Goal: Entertainment & Leisure: Consume media (video, audio)

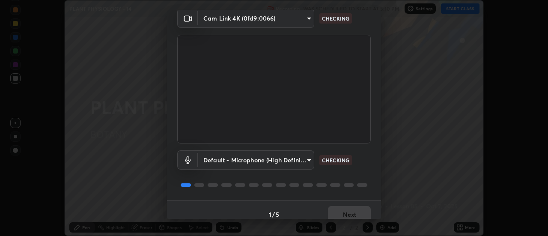
scroll to position [45, 0]
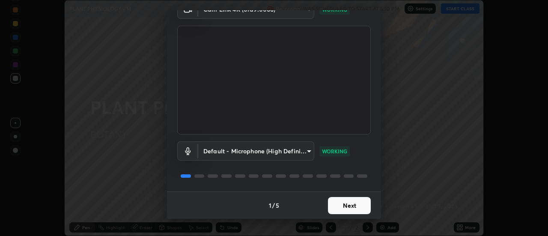
click at [356, 204] on button "Next" at bounding box center [349, 205] width 43 height 17
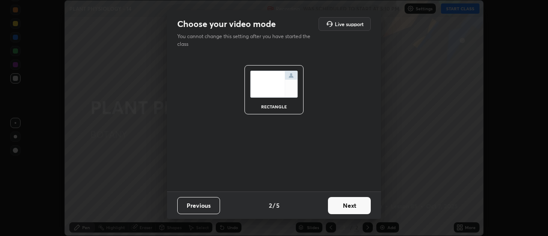
click at [355, 205] on button "Next" at bounding box center [349, 205] width 43 height 17
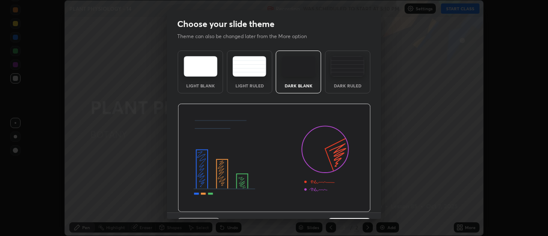
click at [358, 207] on img at bounding box center [274, 158] width 193 height 109
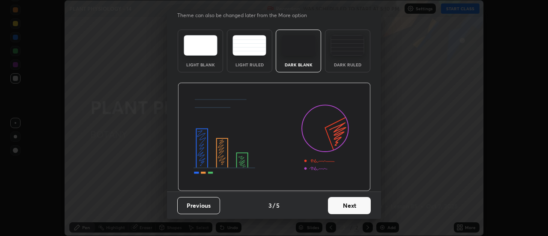
click at [356, 204] on button "Next" at bounding box center [349, 205] width 43 height 17
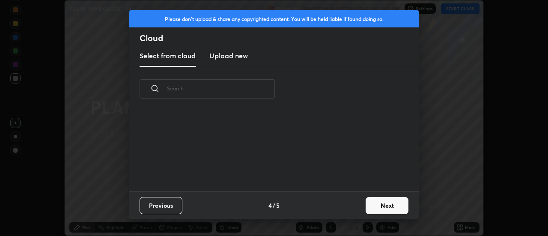
scroll to position [0, 0]
click at [379, 206] on button "Next" at bounding box center [387, 205] width 43 height 17
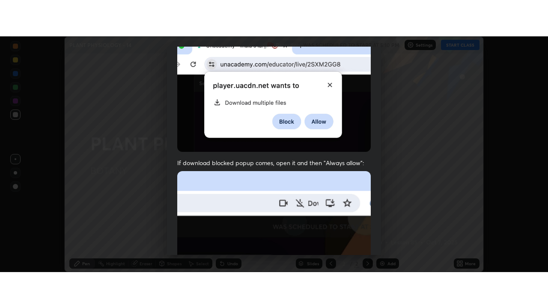
scroll to position [220, 0]
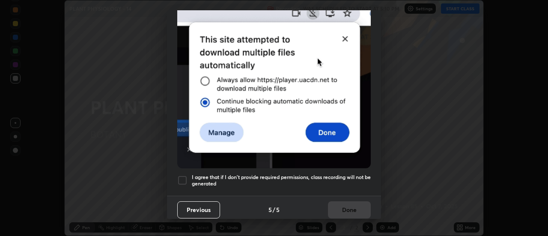
click at [183, 175] on div at bounding box center [182, 180] width 10 height 10
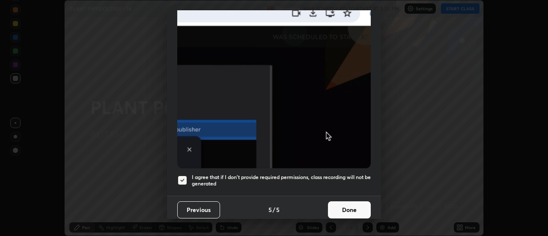
click at [356, 203] on button "Done" at bounding box center [349, 209] width 43 height 17
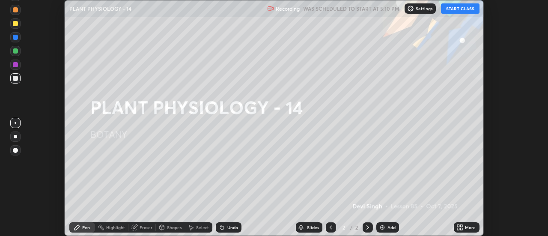
click at [450, 9] on button "START CLASS" at bounding box center [460, 8] width 39 height 10
click at [459, 227] on icon at bounding box center [458, 226] width 2 height 2
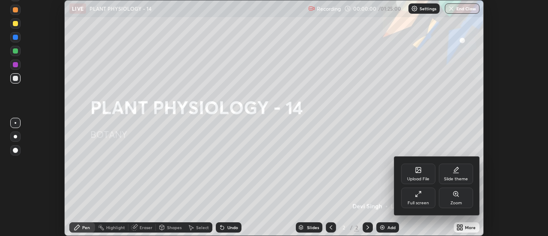
click at [415, 200] on div "Full screen" at bounding box center [418, 198] width 34 height 21
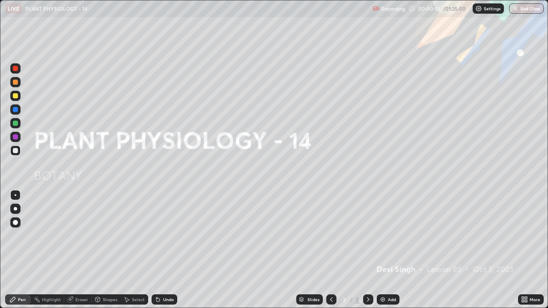
scroll to position [308, 548]
click at [388, 236] on div "Add" at bounding box center [392, 300] width 8 height 4
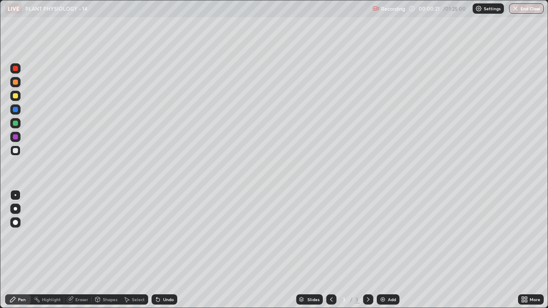
click at [15, 99] on div at bounding box center [15, 96] width 10 height 10
click at [165, 236] on div "Undo" at bounding box center [168, 300] width 11 height 4
click at [164, 236] on div "Undo" at bounding box center [168, 300] width 11 height 4
click at [163, 236] on div "Undo" at bounding box center [168, 300] width 11 height 4
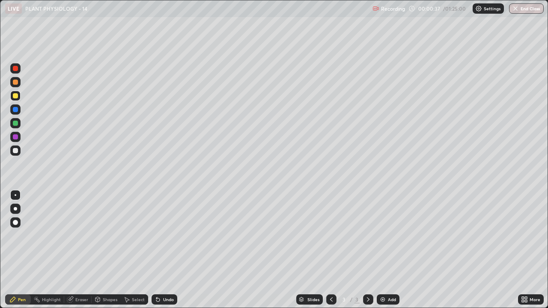
click at [161, 236] on div "Undo" at bounding box center [165, 300] width 26 height 10
click at [160, 236] on div "Undo" at bounding box center [165, 300] width 26 height 10
click at [14, 150] on div at bounding box center [15, 150] width 5 height 5
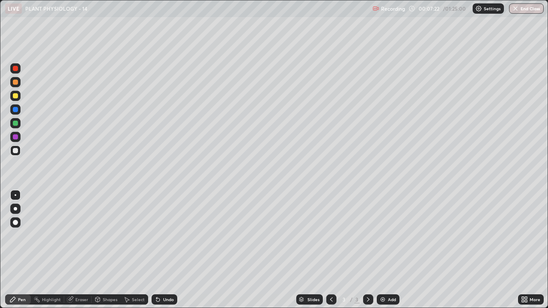
click at [81, 236] on div "Eraser" at bounding box center [81, 300] width 13 height 4
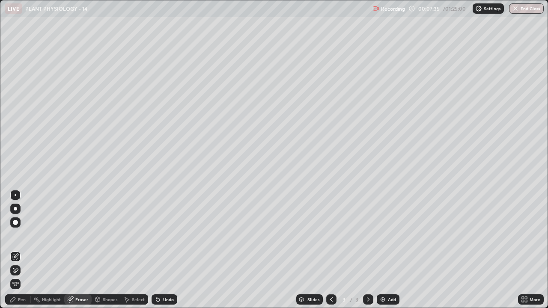
click at [19, 236] on div "Pen" at bounding box center [18, 300] width 26 height 10
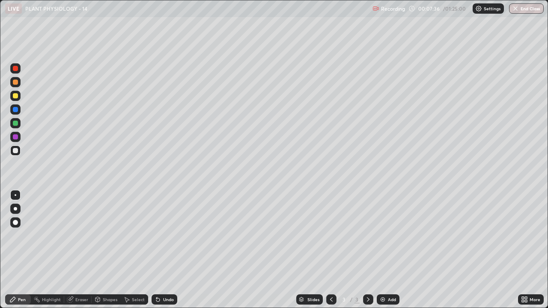
click at [16, 98] on div at bounding box center [15, 95] width 5 height 5
click at [385, 236] on div "Add" at bounding box center [388, 300] width 23 height 10
click at [15, 151] on div at bounding box center [15, 150] width 5 height 5
click at [16, 95] on div at bounding box center [15, 95] width 5 height 5
click at [13, 125] on div at bounding box center [15, 123] width 5 height 5
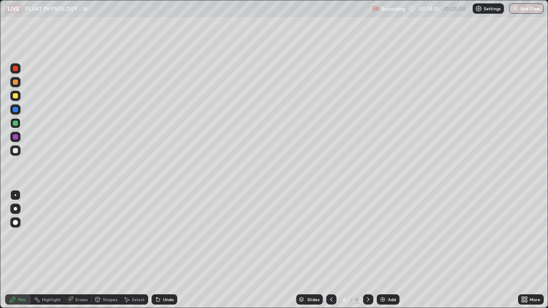
click at [16, 152] on div at bounding box center [15, 150] width 5 height 5
click at [16, 97] on div at bounding box center [15, 95] width 5 height 5
click at [16, 151] on div at bounding box center [15, 150] width 5 height 5
click at [17, 124] on div at bounding box center [15, 123] width 5 height 5
click at [388, 236] on div "Add" at bounding box center [392, 300] width 8 height 4
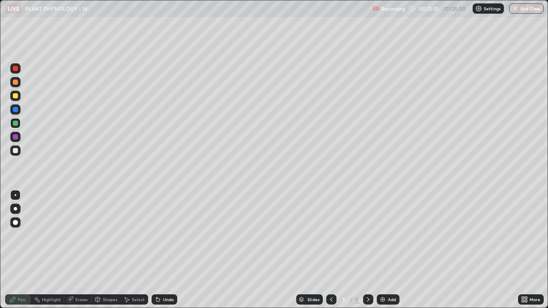
click at [13, 94] on div at bounding box center [15, 95] width 5 height 5
click at [328, 236] on icon at bounding box center [331, 299] width 7 height 7
click at [367, 236] on icon at bounding box center [368, 299] width 7 height 7
click at [15, 151] on div at bounding box center [15, 150] width 5 height 5
click at [15, 98] on div at bounding box center [15, 95] width 5 height 5
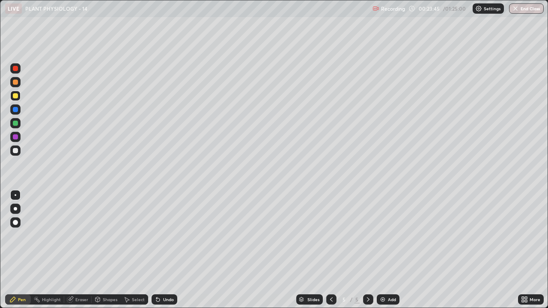
click at [16, 123] on div at bounding box center [15, 123] width 5 height 5
click at [15, 150] on div at bounding box center [15, 150] width 5 height 5
click at [330, 236] on icon at bounding box center [331, 300] width 3 height 4
click at [367, 236] on icon at bounding box center [368, 299] width 7 height 7
click at [382, 236] on img at bounding box center [382, 299] width 7 height 7
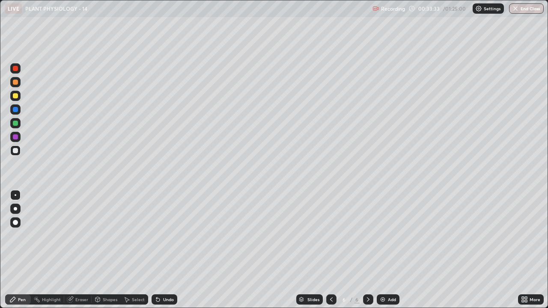
click at [13, 96] on div at bounding box center [15, 95] width 5 height 5
click at [16, 155] on div at bounding box center [15, 151] width 10 height 10
click at [164, 236] on div "Undo" at bounding box center [165, 300] width 26 height 10
click at [164, 236] on div "Undo" at bounding box center [168, 300] width 11 height 4
click at [78, 236] on div "Eraser" at bounding box center [81, 300] width 13 height 4
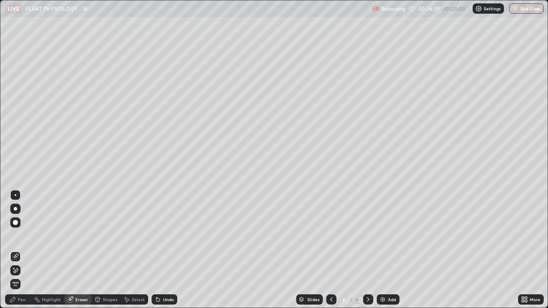
click at [21, 236] on div "Pen" at bounding box center [22, 300] width 8 height 4
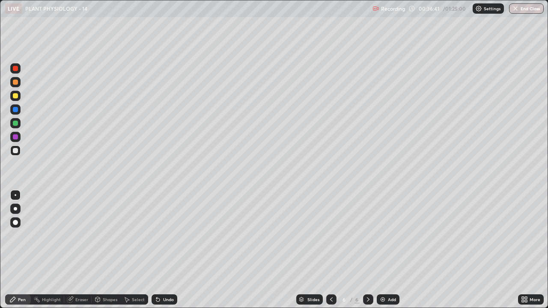
click at [78, 236] on div "Eraser" at bounding box center [81, 300] width 13 height 4
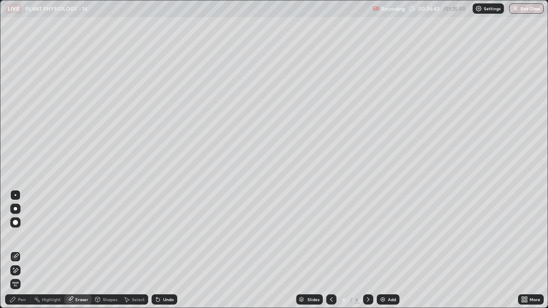
click at [18, 236] on div "Pen" at bounding box center [22, 300] width 8 height 4
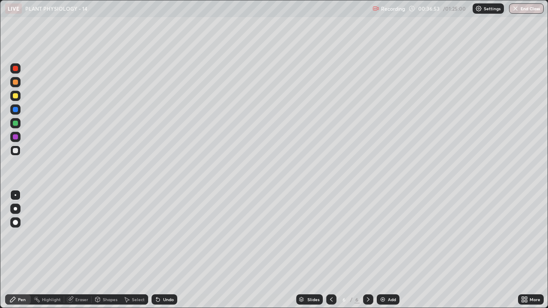
click at [72, 236] on icon at bounding box center [70, 299] width 7 height 7
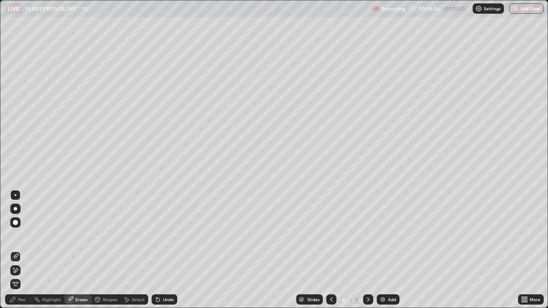
click at [24, 236] on div "Pen" at bounding box center [18, 300] width 26 height 10
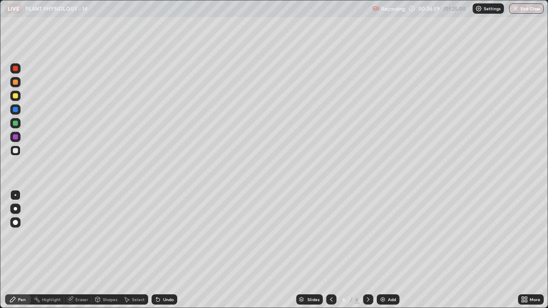
click at [78, 236] on div "Eraser" at bounding box center [77, 300] width 27 height 10
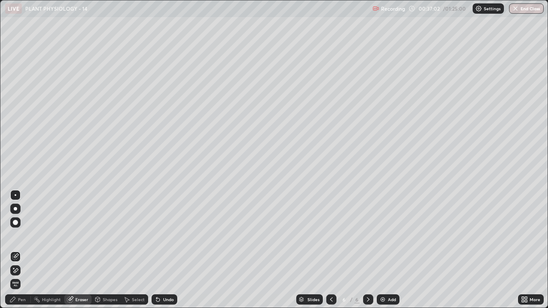
click at [17, 236] on div "Pen" at bounding box center [18, 300] width 26 height 10
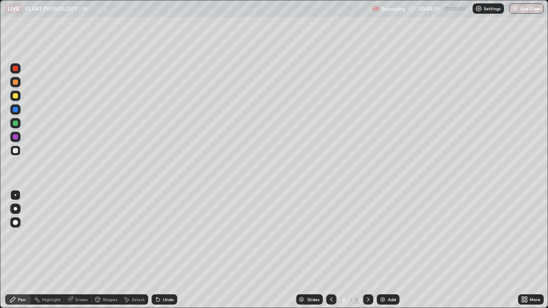
click at [392, 236] on div "Add" at bounding box center [392, 300] width 8 height 4
click at [12, 95] on div at bounding box center [15, 96] width 10 height 10
click at [15, 150] on div at bounding box center [15, 150] width 5 height 5
click at [15, 96] on div at bounding box center [15, 95] width 5 height 5
click at [14, 151] on div at bounding box center [15, 150] width 5 height 5
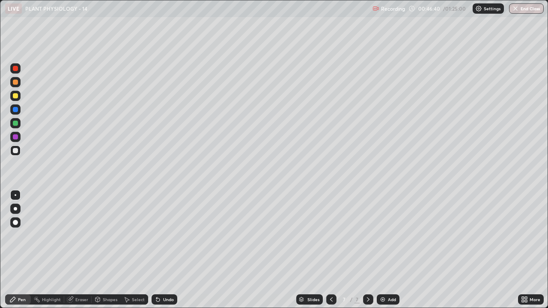
click at [15, 97] on div at bounding box center [15, 95] width 5 height 5
click at [157, 236] on icon at bounding box center [157, 299] width 3 height 3
click at [17, 153] on div at bounding box center [15, 151] width 10 height 10
click at [159, 236] on icon at bounding box center [158, 299] width 7 height 7
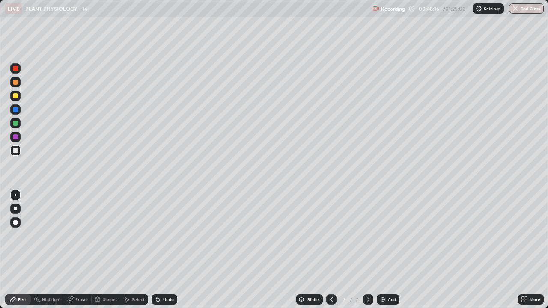
click at [159, 236] on icon at bounding box center [158, 299] width 7 height 7
click at [171, 236] on div "Undo" at bounding box center [165, 300] width 26 height 10
click at [86, 236] on div "Eraser" at bounding box center [81, 300] width 13 height 4
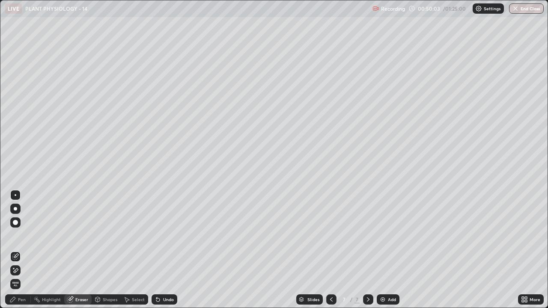
click at [18, 236] on div "Pen" at bounding box center [18, 300] width 26 height 10
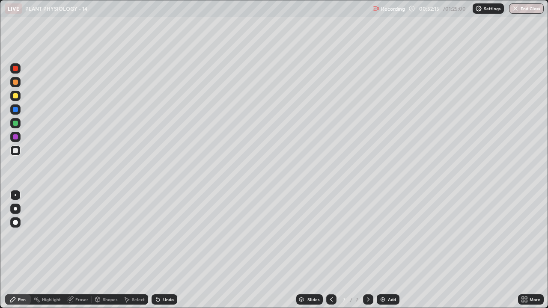
click at [166, 236] on div "Undo" at bounding box center [168, 300] width 11 height 4
click at [165, 236] on div "Undo" at bounding box center [168, 300] width 11 height 4
click at [16, 94] on div at bounding box center [15, 95] width 5 height 5
click at [391, 236] on div "Add" at bounding box center [392, 300] width 8 height 4
click at [15, 150] on div at bounding box center [15, 150] width 5 height 5
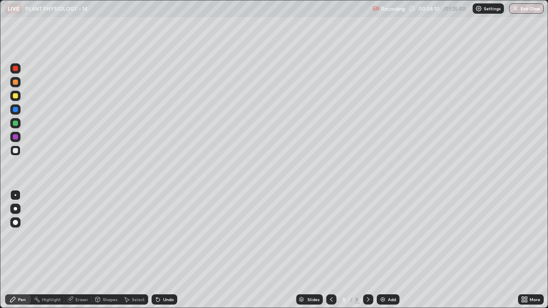
click at [159, 236] on icon at bounding box center [158, 299] width 7 height 7
click at [161, 236] on div "Undo" at bounding box center [165, 300] width 26 height 10
click at [163, 236] on div "Undo" at bounding box center [168, 300] width 11 height 4
click at [164, 236] on div "Undo" at bounding box center [168, 300] width 11 height 4
click at [163, 236] on div "Undo" at bounding box center [168, 300] width 11 height 4
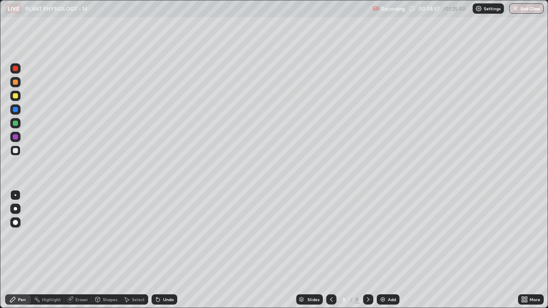
click at [165, 236] on div "Undo" at bounding box center [168, 300] width 11 height 4
click at [15, 96] on div at bounding box center [15, 95] width 5 height 5
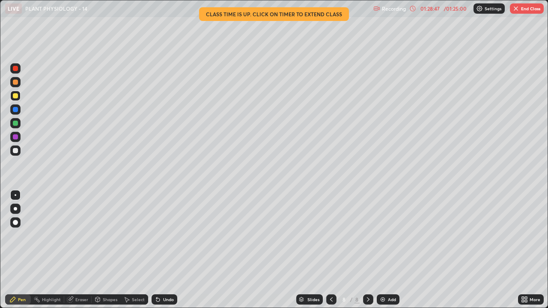
click at [524, 8] on button "End Class" at bounding box center [527, 8] width 34 height 10
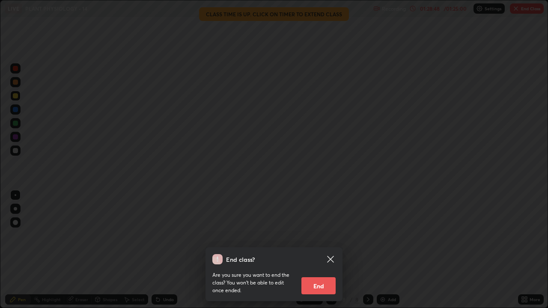
click at [321, 236] on button "End" at bounding box center [318, 285] width 34 height 17
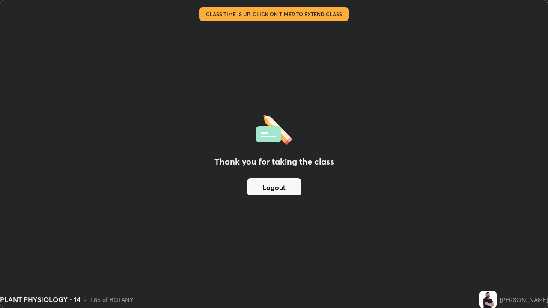
click at [297, 185] on button "Logout" at bounding box center [274, 187] width 54 height 17
